Goal: Information Seeking & Learning: Learn about a topic

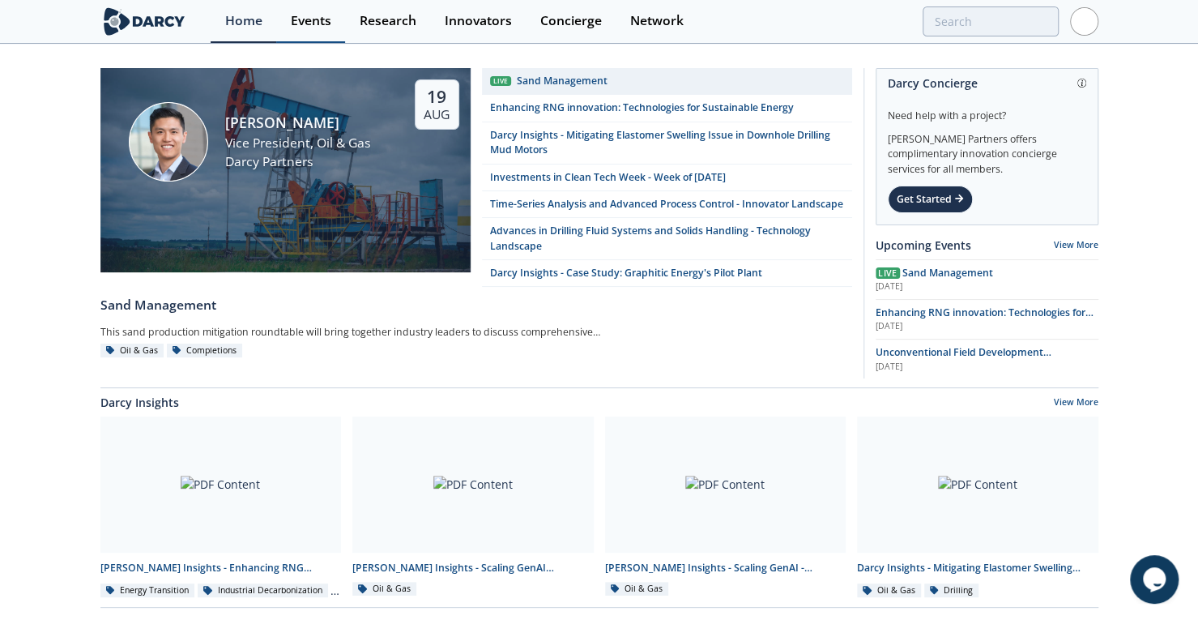
click at [317, 20] on div "Events" at bounding box center [311, 21] width 41 height 13
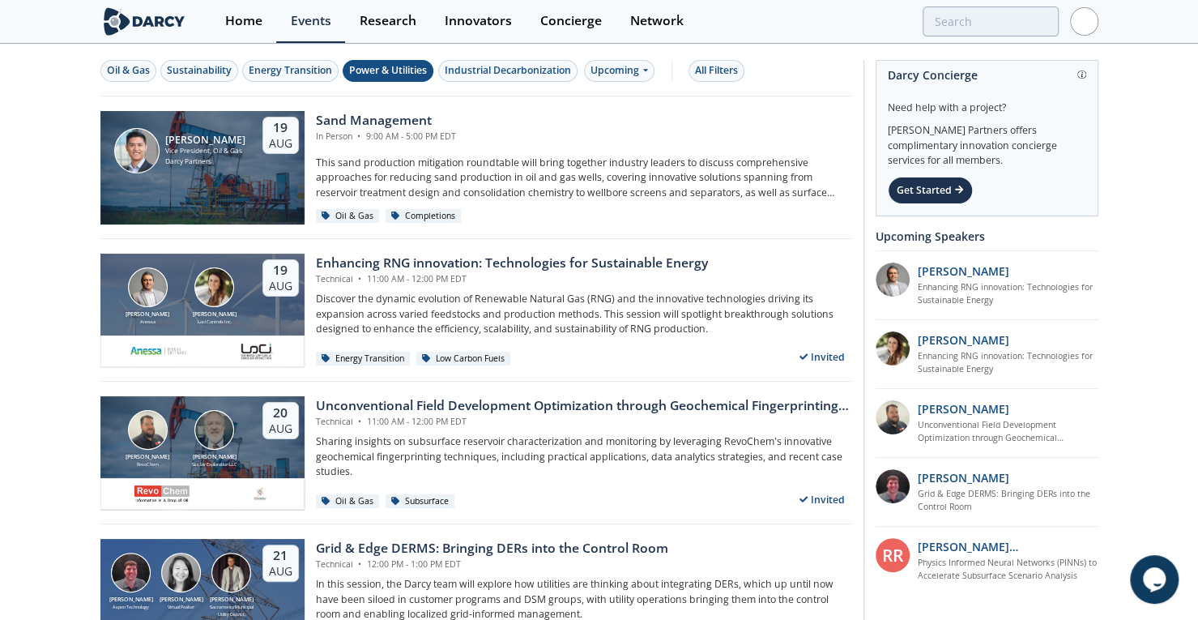
click at [378, 65] on div "Power & Utilities" at bounding box center [388, 70] width 78 height 15
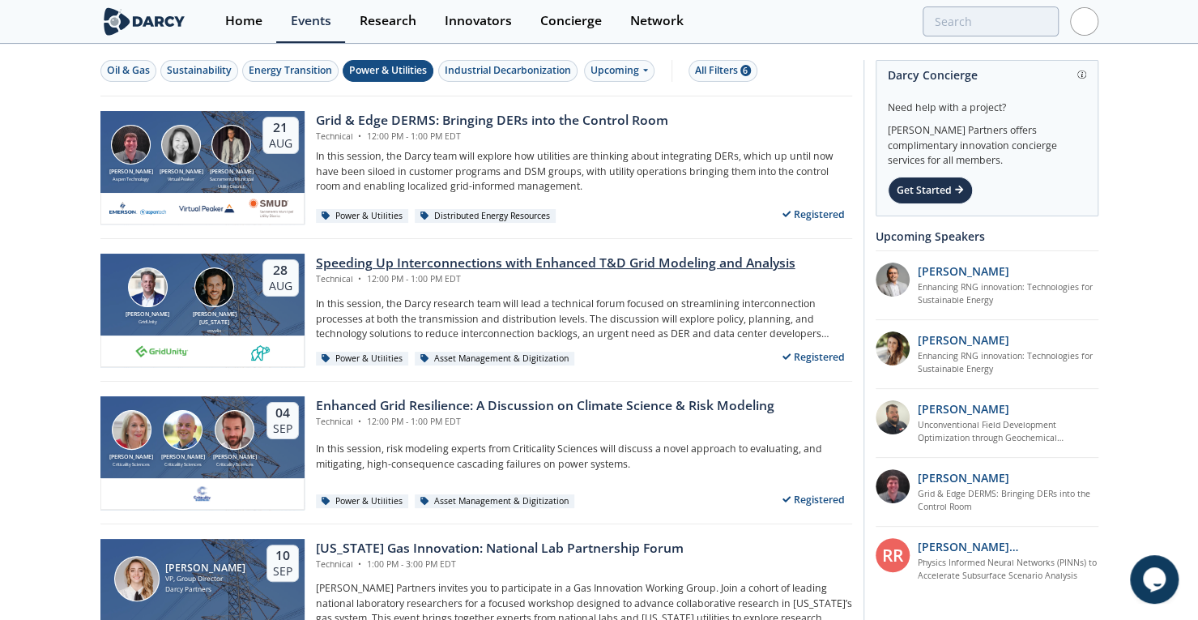
click at [484, 267] on div "Speeding Up Interconnections with Enhanced T&D Grid Modeling and Analysis" at bounding box center [556, 263] width 480 height 19
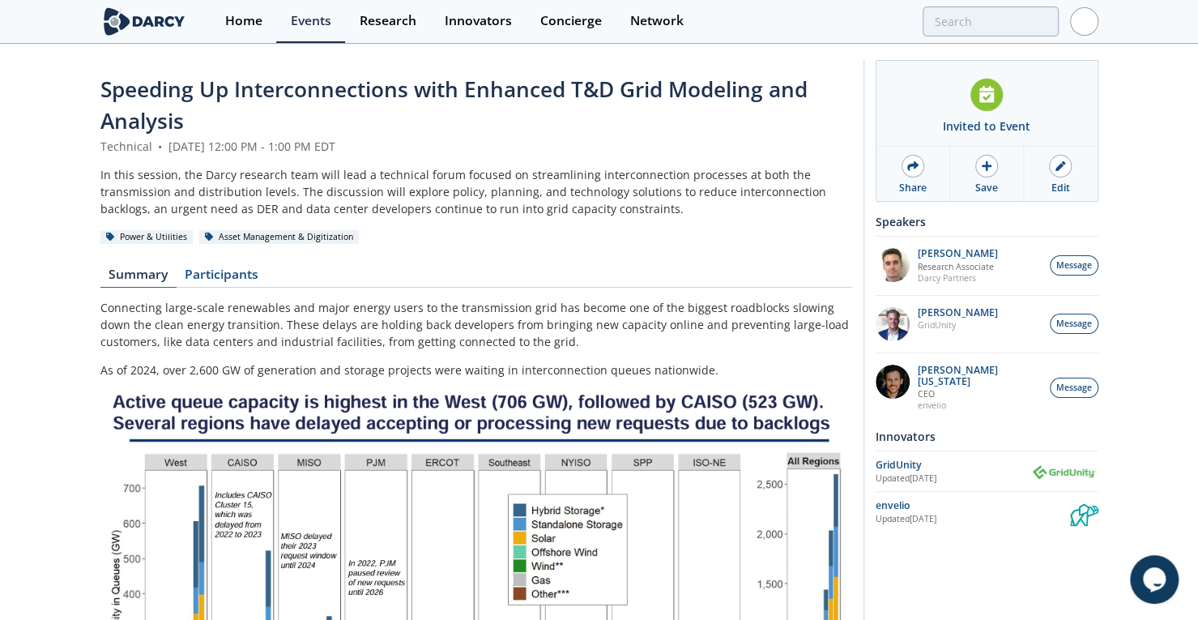
click at [424, 93] on span "Speeding Up Interconnections with Enhanced T&D Grid Modeling and Analysis" at bounding box center [453, 105] width 707 height 61
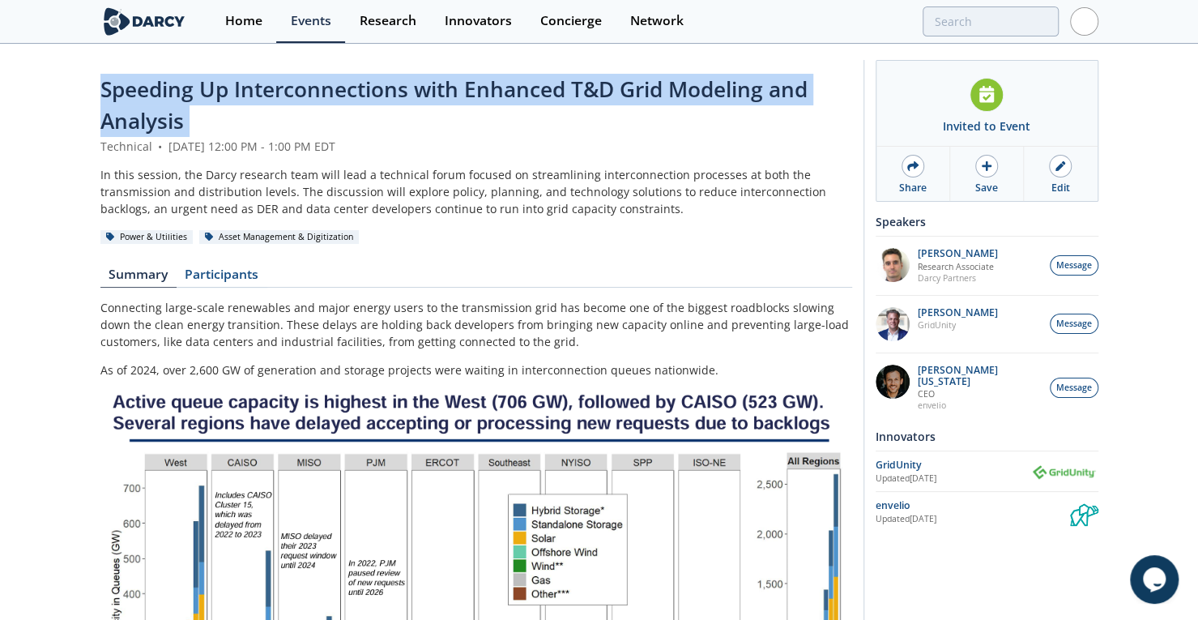
click at [424, 93] on span "Speeding Up Interconnections with Enhanced T&D Grid Modeling and Analysis" at bounding box center [453, 105] width 707 height 61
copy header "Speeding Up Interconnections with Enhanced T&D Grid Modeling and Analysis"
